Goal: Task Accomplishment & Management: Manage account settings

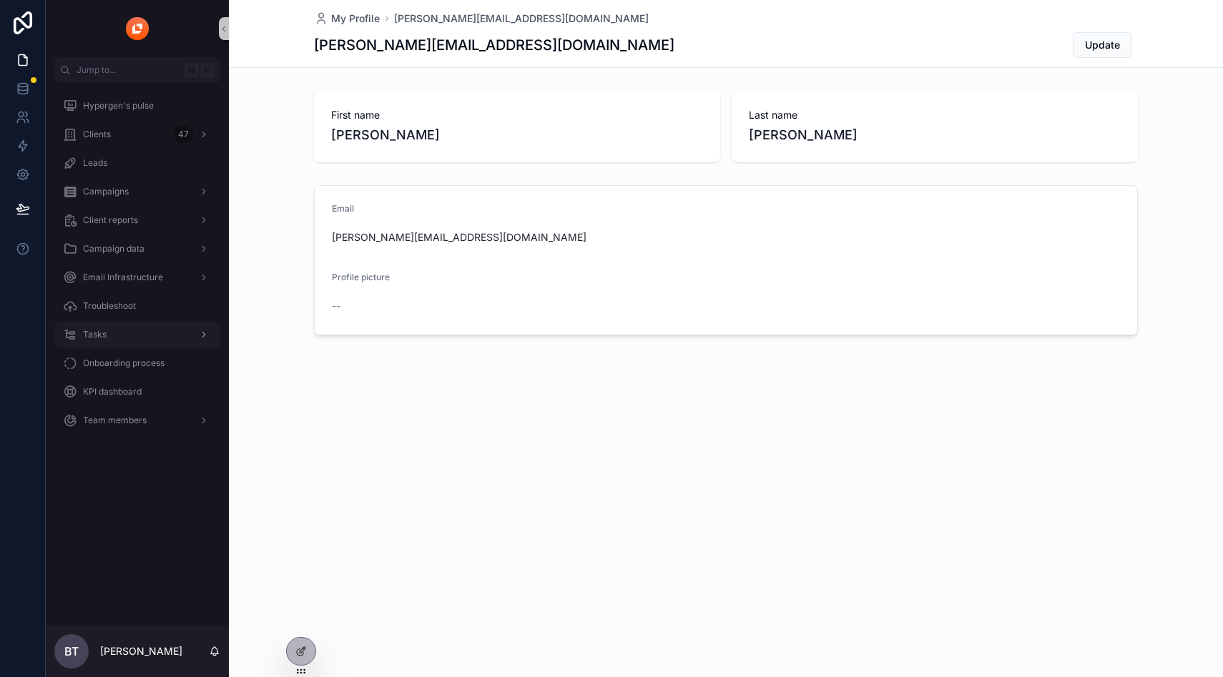
click at [101, 325] on div "Tasks" at bounding box center [137, 334] width 149 height 23
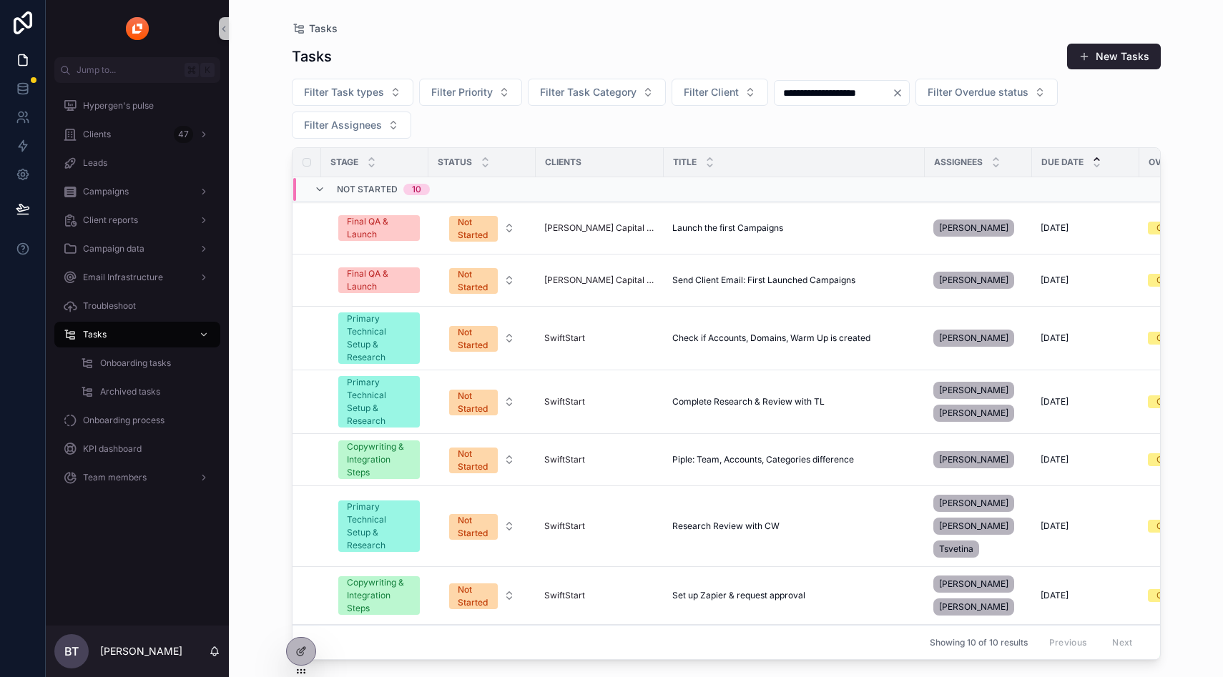
click at [903, 91] on icon "Clear" at bounding box center [897, 92] width 11 height 11
click at [329, 126] on span "Filter Assignees" at bounding box center [343, 125] width 78 height 14
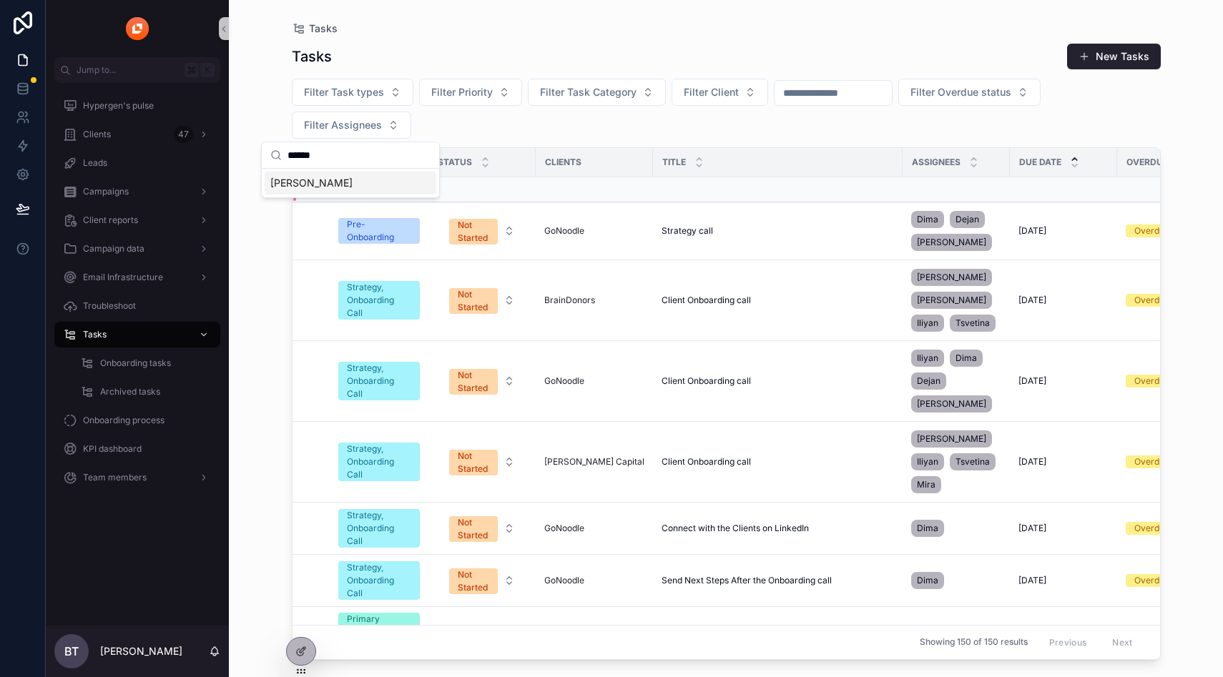
type input "******"
click at [319, 187] on div "[PERSON_NAME]" at bounding box center [351, 183] width 172 height 23
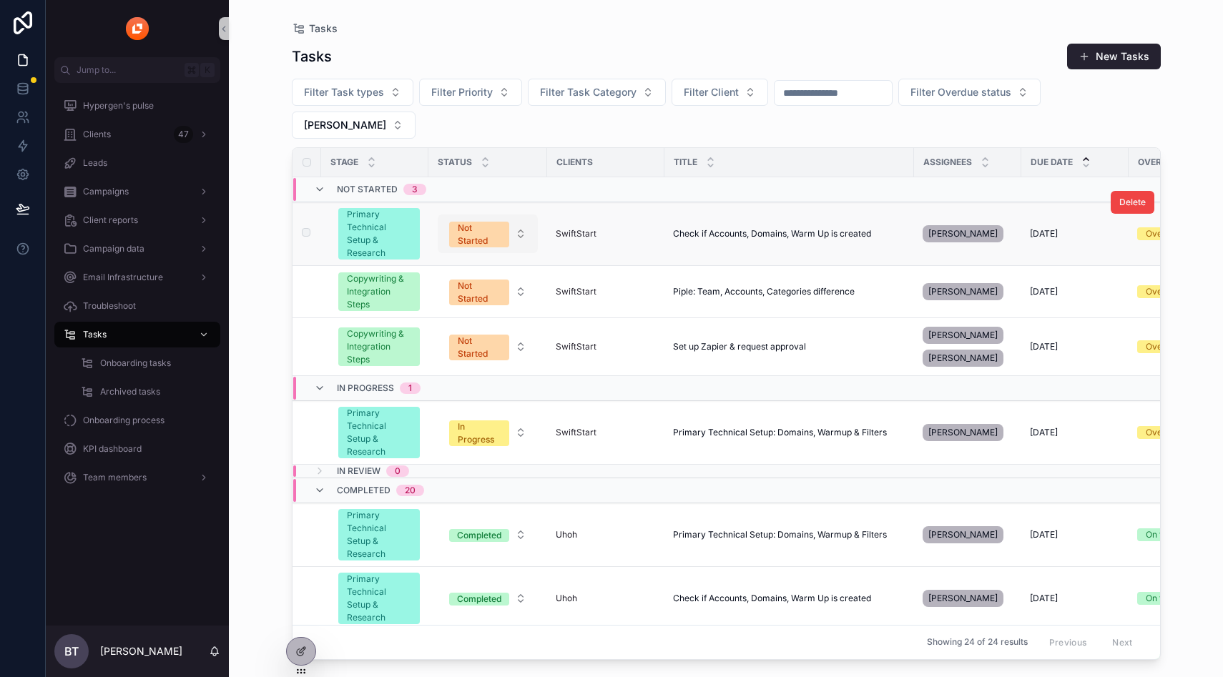
click at [479, 222] on div "Not Started" at bounding box center [479, 235] width 43 height 26
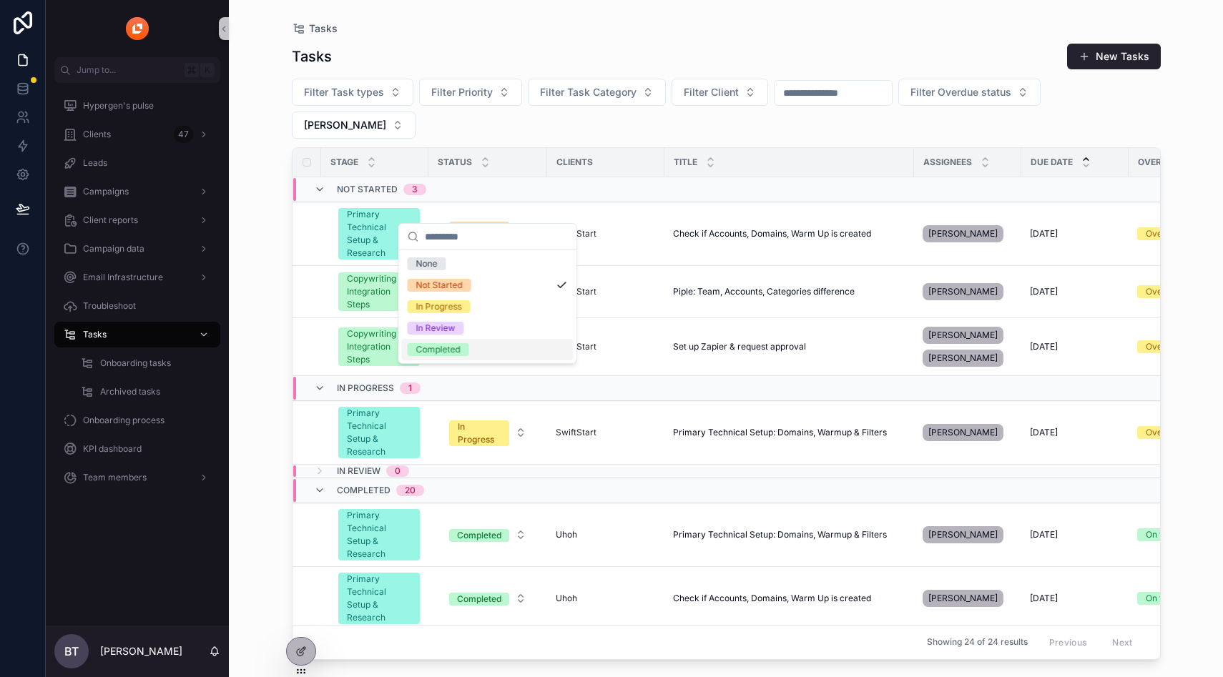
click at [443, 349] on div "Completed" at bounding box center [438, 349] width 44 height 13
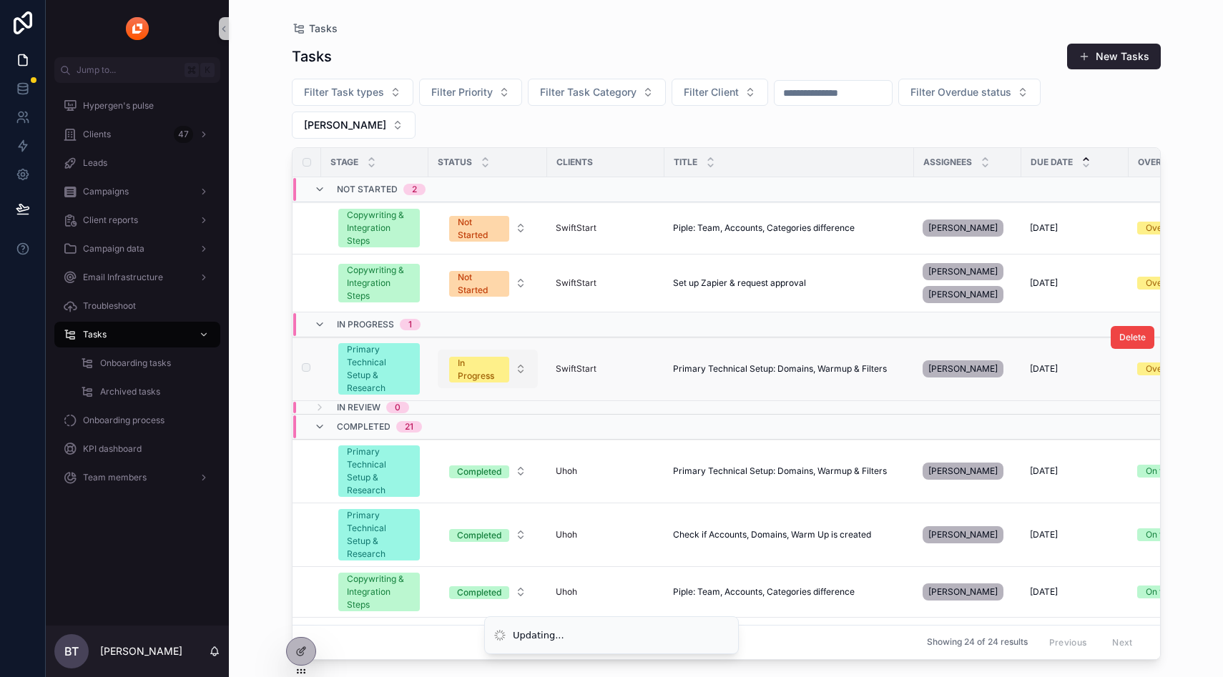
click at [477, 357] on div "In Progress" at bounding box center [479, 370] width 43 height 26
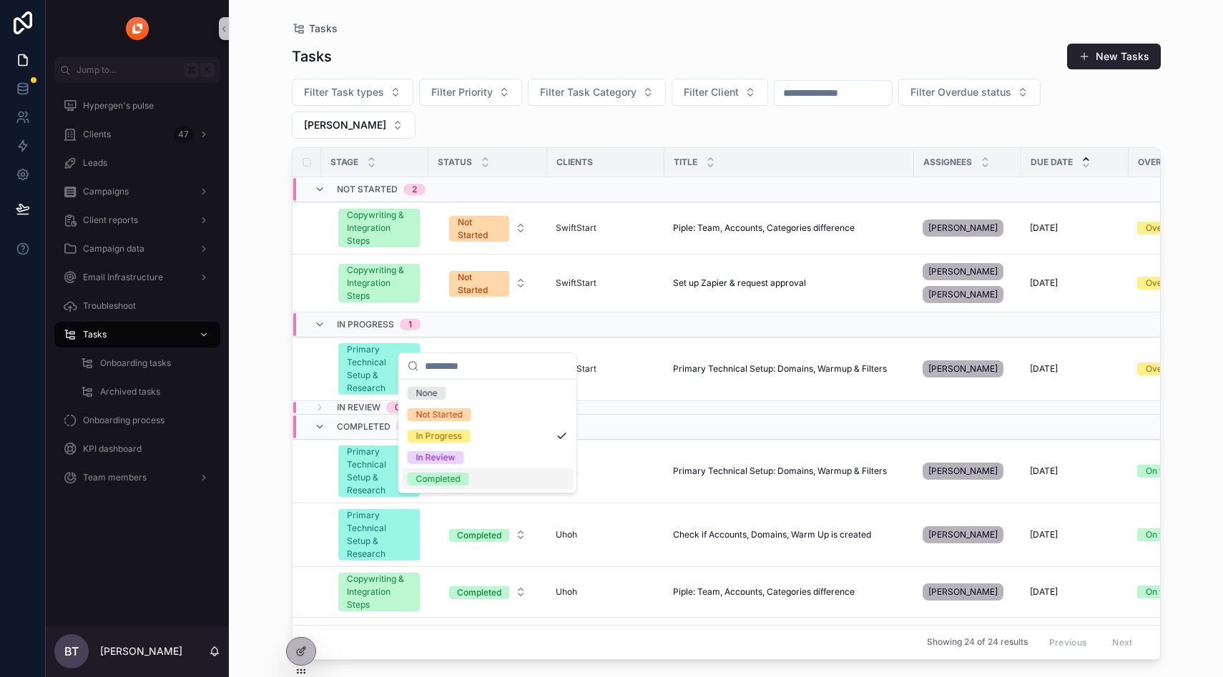
click at [448, 477] on div "Completed" at bounding box center [438, 479] width 44 height 13
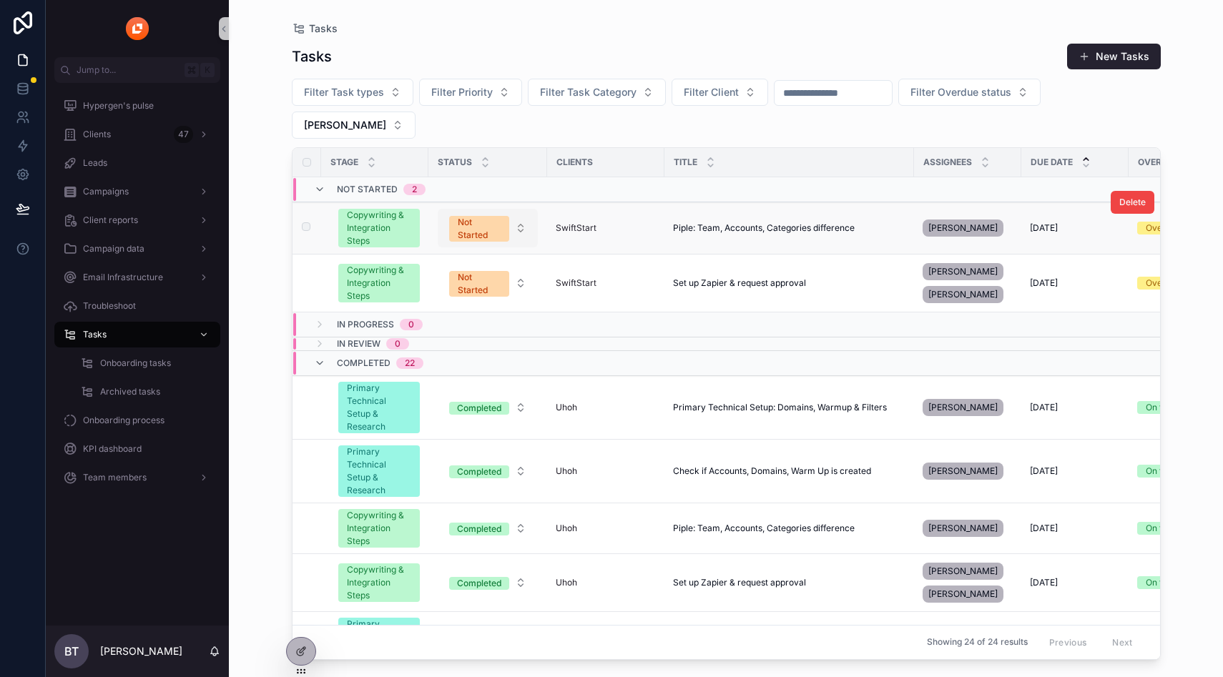
click at [479, 216] on div "Not Started" at bounding box center [479, 229] width 43 height 26
click at [460, 376] on td "Completed" at bounding box center [487, 408] width 119 height 64
click at [486, 216] on div "Not Started" at bounding box center [479, 229] width 43 height 26
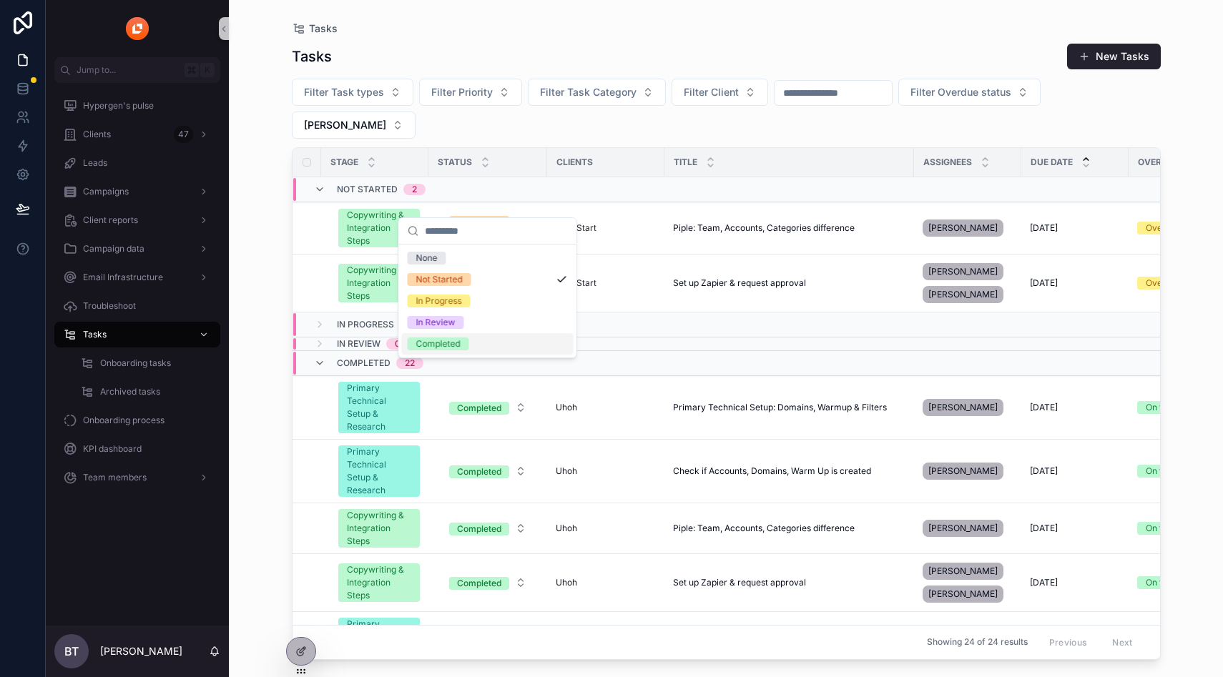
click at [438, 340] on div "Completed" at bounding box center [438, 344] width 44 height 13
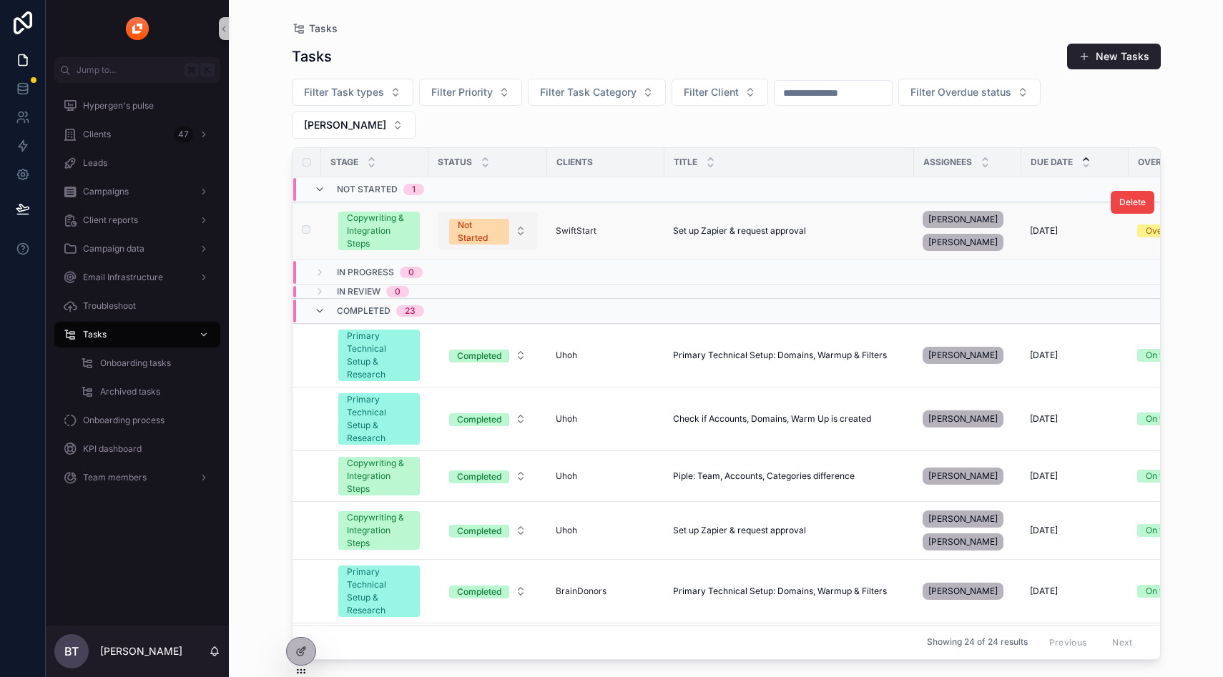
click at [470, 219] on div "Not Started" at bounding box center [479, 232] width 43 height 26
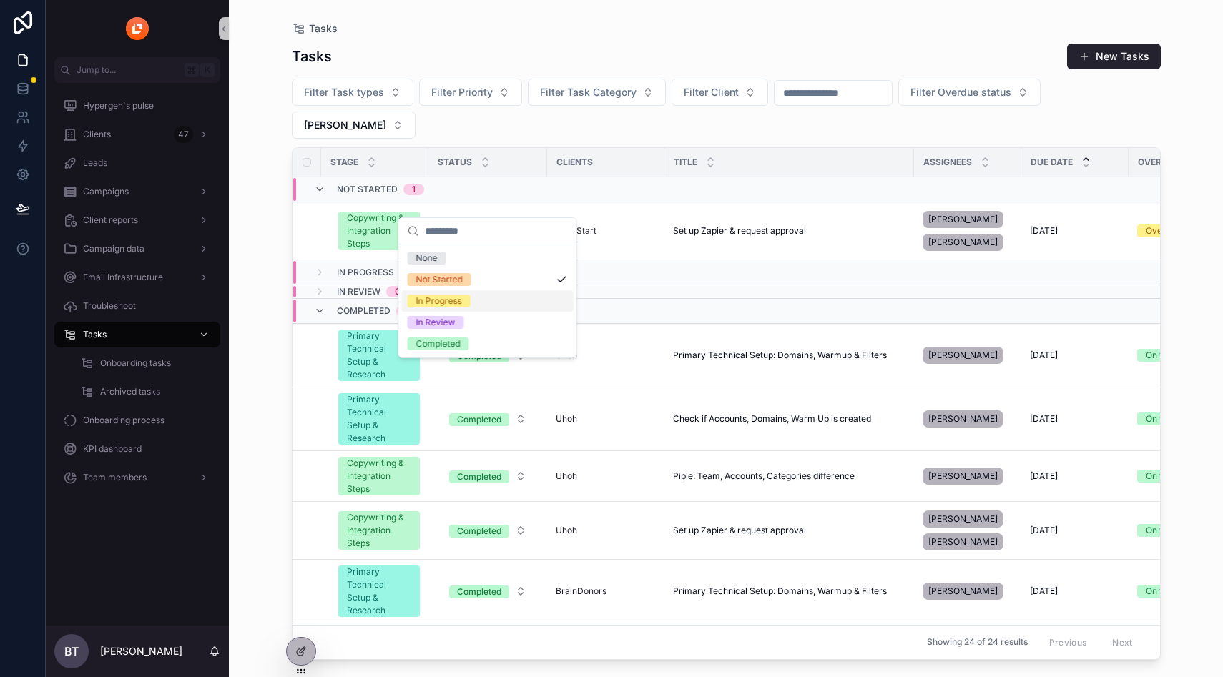
click at [464, 303] on span "In Progress" at bounding box center [439, 301] width 63 height 13
